Goal: Transaction & Acquisition: Book appointment/travel/reservation

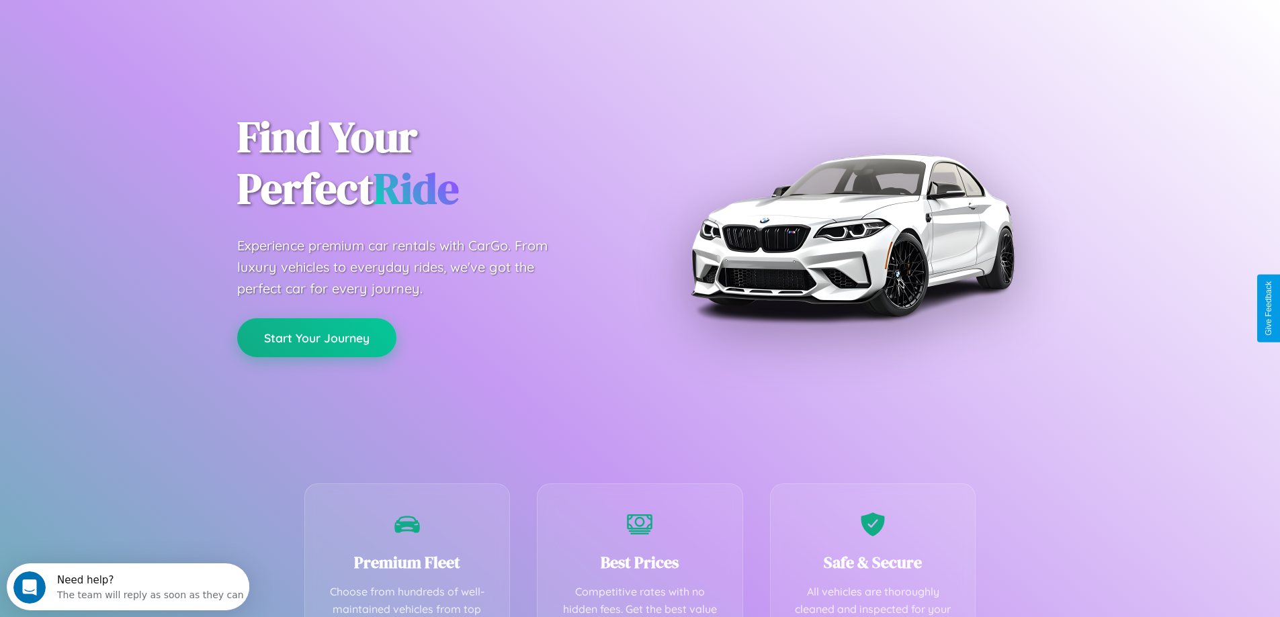
click at [316, 338] on button "Start Your Journey" at bounding box center [316, 337] width 159 height 39
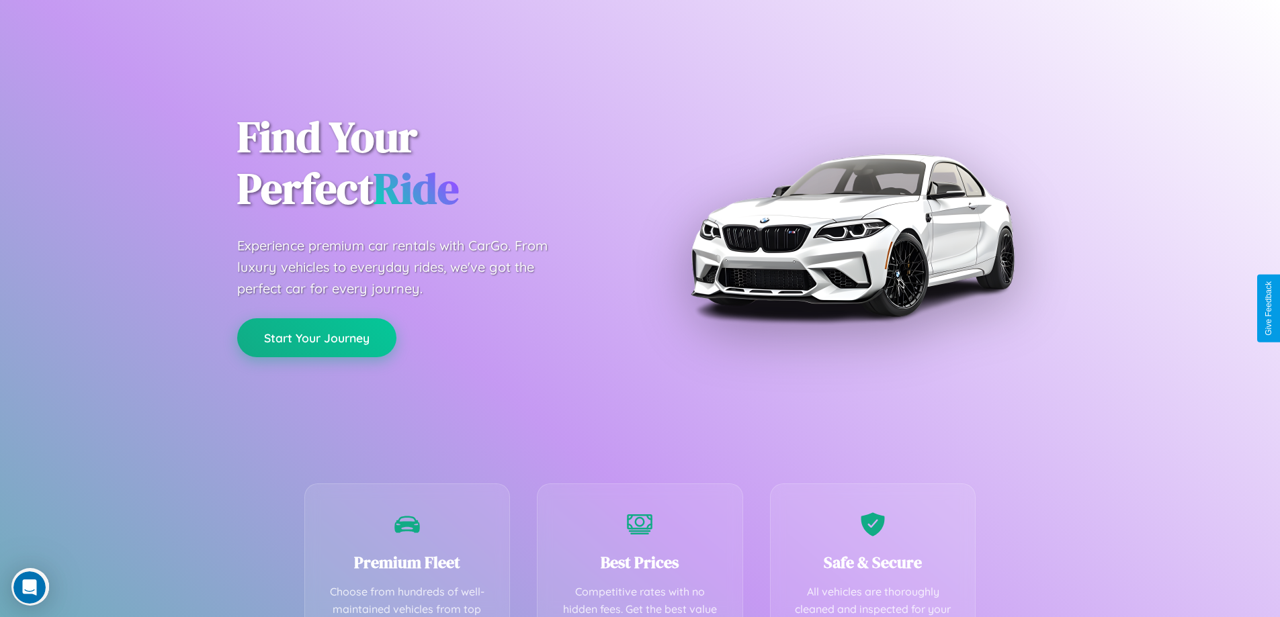
click at [316, 337] on button "Start Your Journey" at bounding box center [316, 337] width 159 height 39
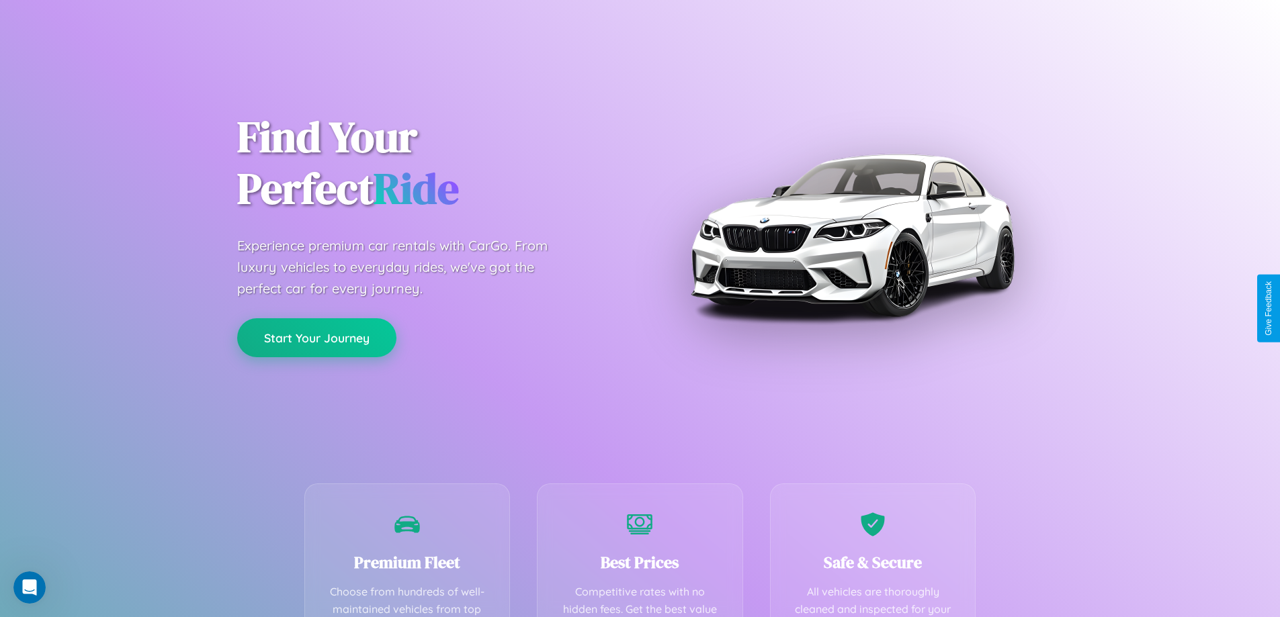
click at [316, 337] on button "Start Your Journey" at bounding box center [316, 337] width 159 height 39
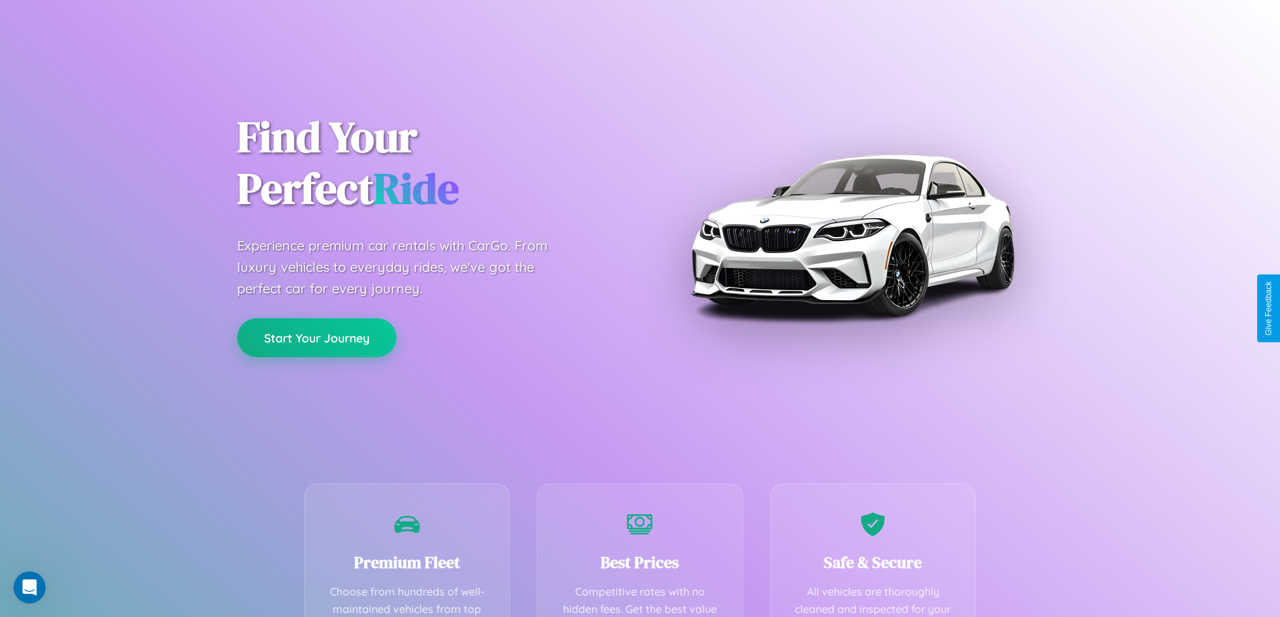
click at [316, 337] on button "Start Your Journey" at bounding box center [316, 337] width 159 height 39
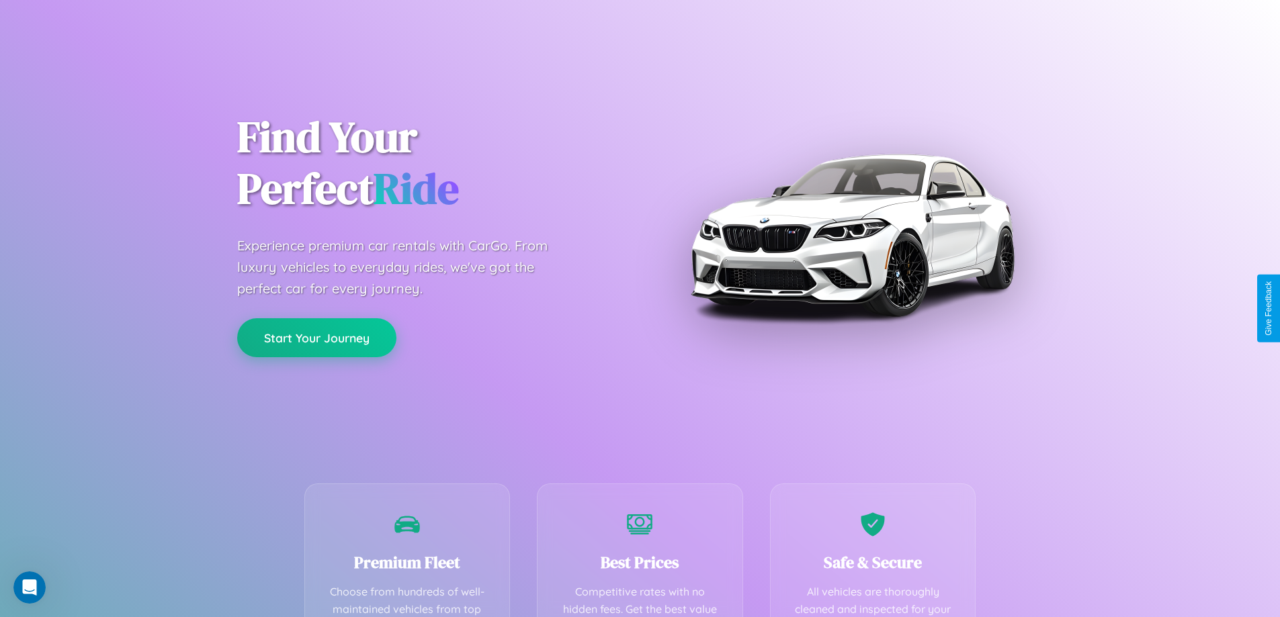
click at [316, 337] on button "Start Your Journey" at bounding box center [316, 337] width 159 height 39
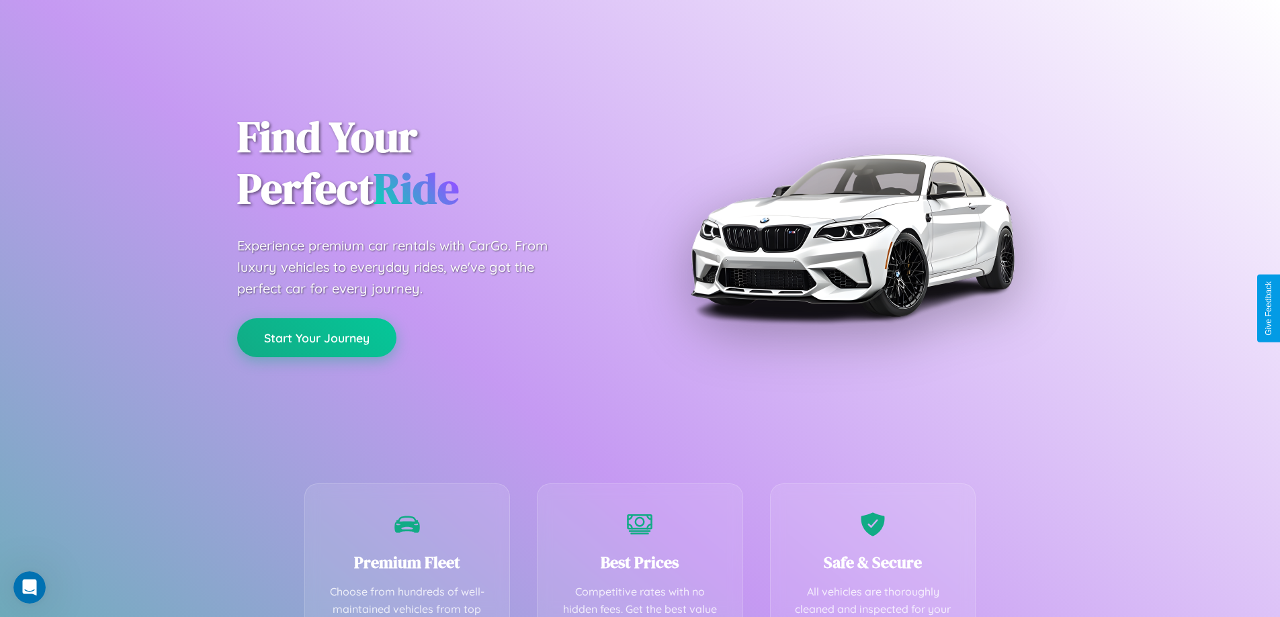
click at [316, 337] on button "Start Your Journey" at bounding box center [316, 337] width 159 height 39
